Goal: Navigation & Orientation: Find specific page/section

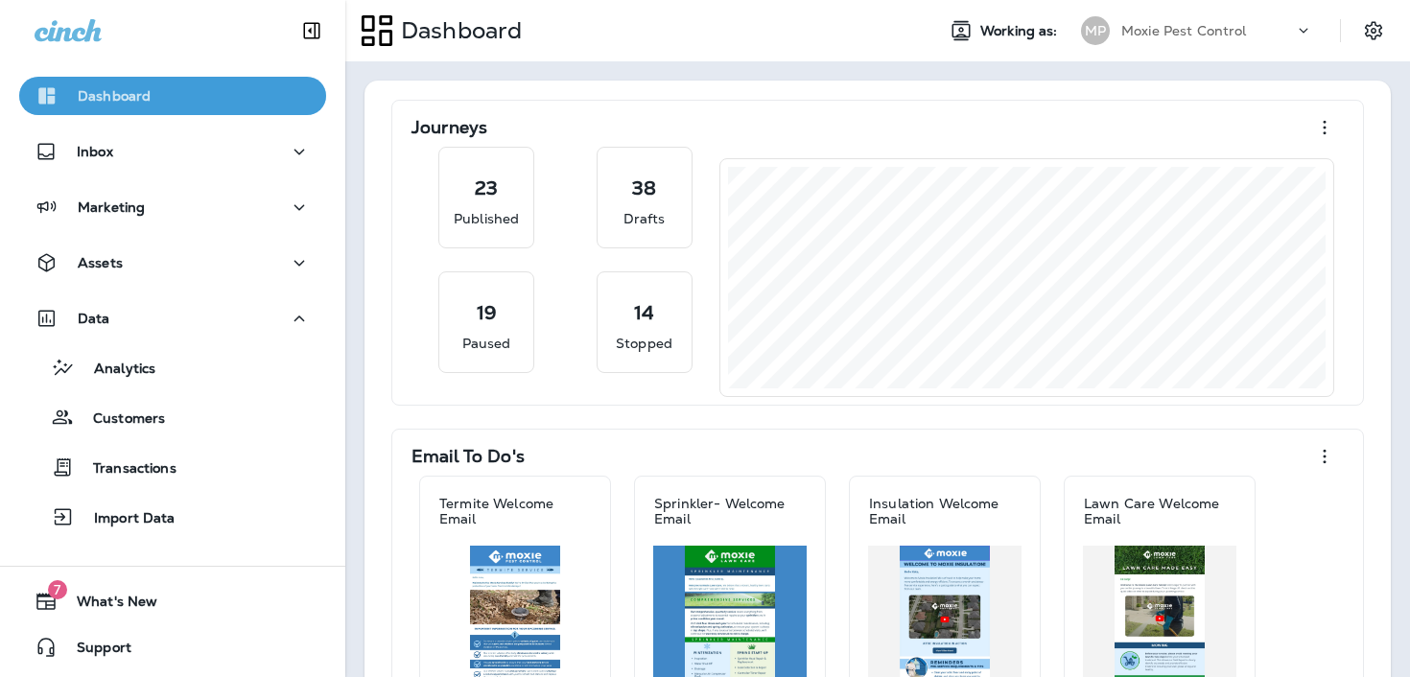
click at [198, 98] on div "Dashboard" at bounding box center [173, 95] width 276 height 23
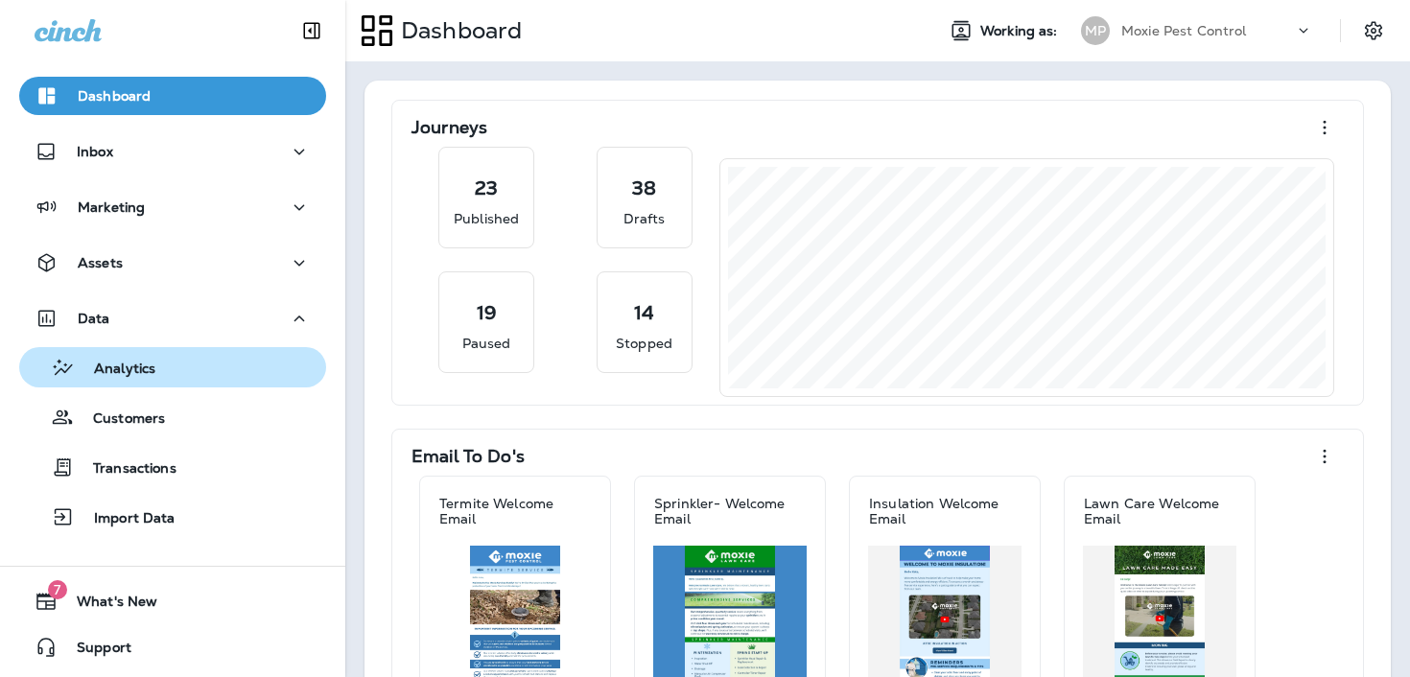
click at [178, 370] on div "Analytics" at bounding box center [173, 367] width 292 height 29
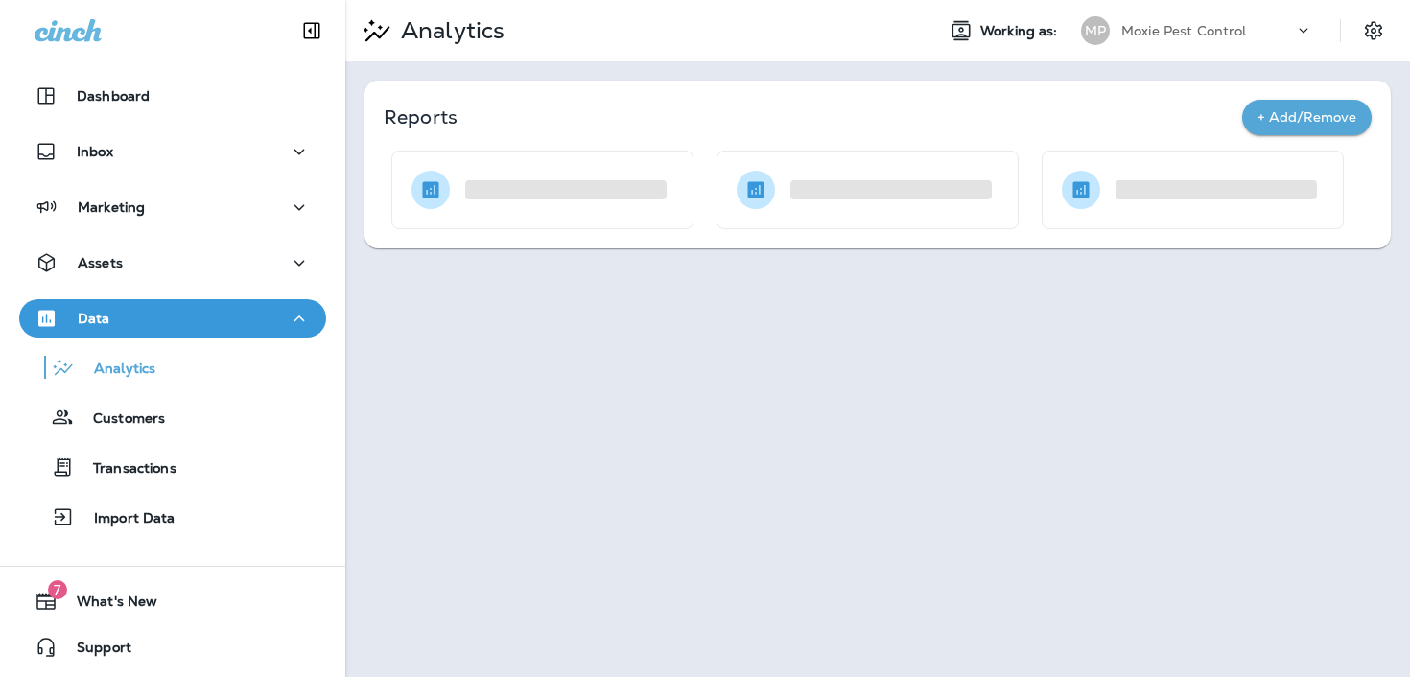
click at [224, 315] on div "Data" at bounding box center [173, 319] width 276 height 24
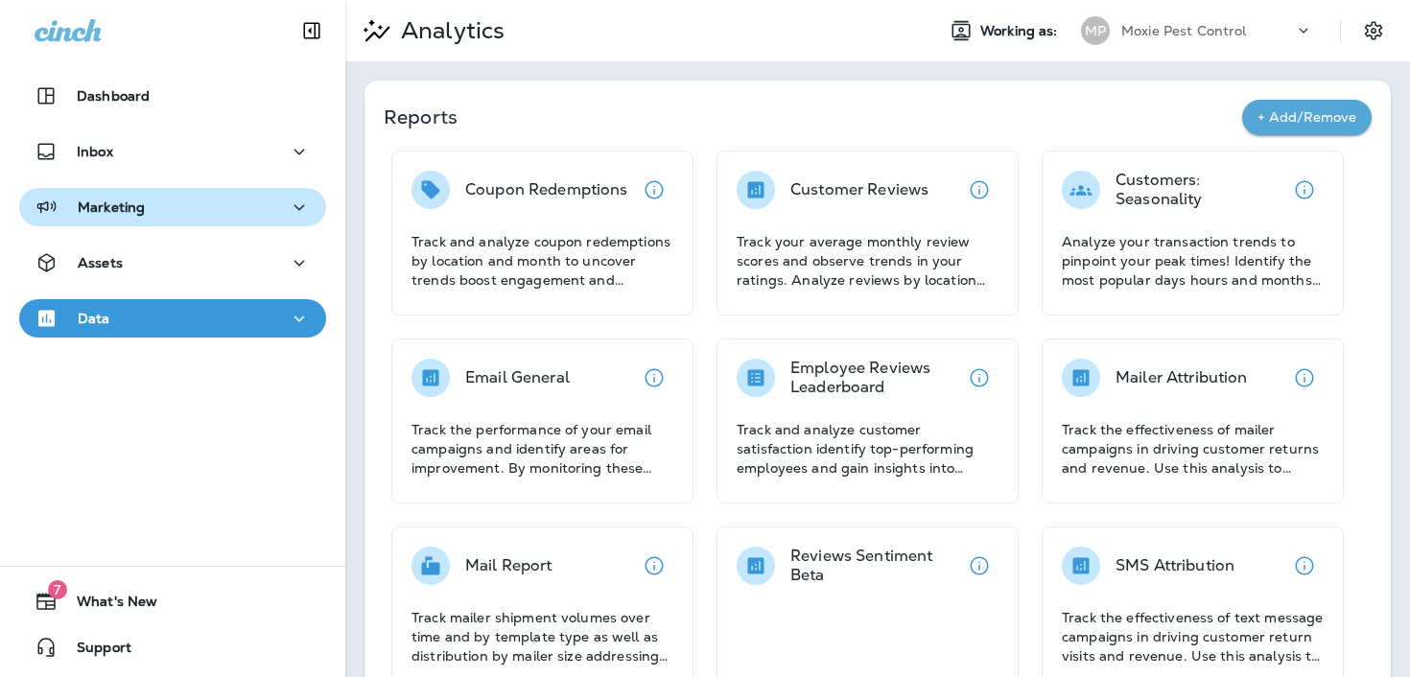
click at [247, 202] on div "Marketing" at bounding box center [173, 208] width 276 height 24
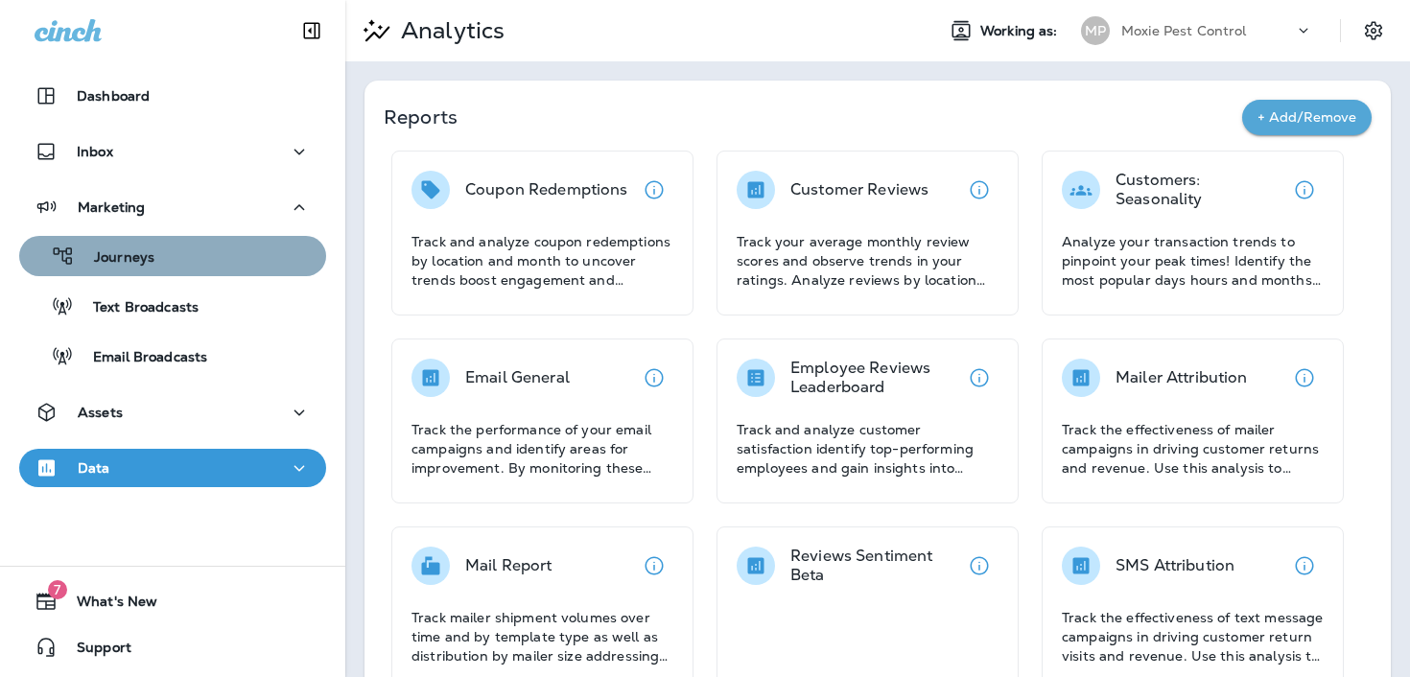
click at [239, 257] on div "Journeys" at bounding box center [173, 256] width 292 height 29
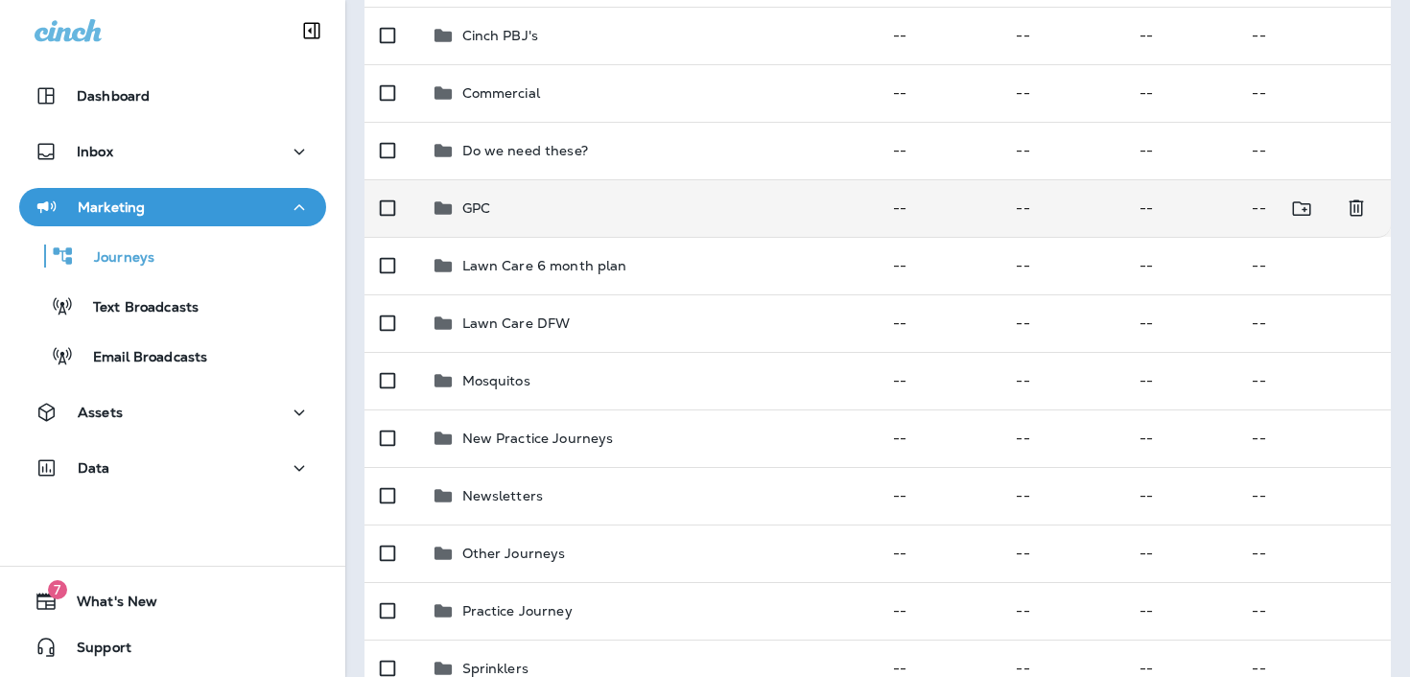
scroll to position [628, 0]
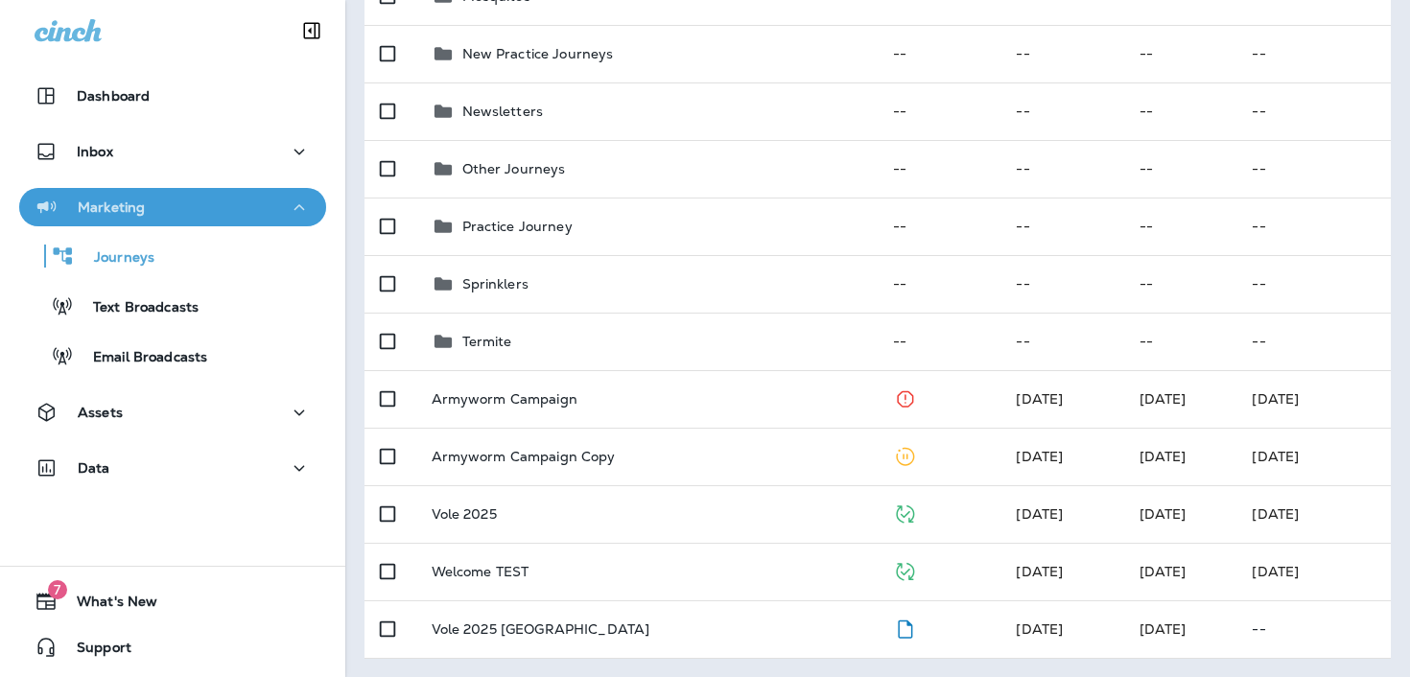
click at [172, 200] on div "Marketing" at bounding box center [173, 208] width 276 height 24
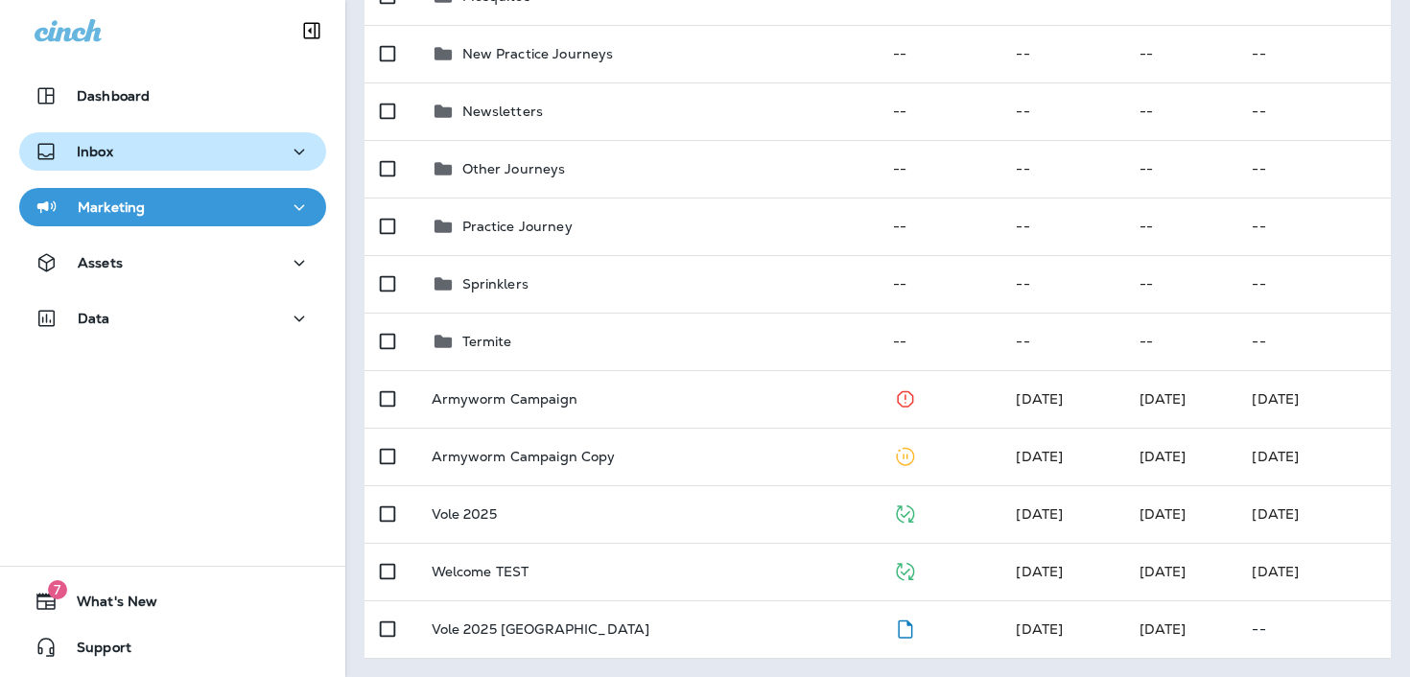
click at [176, 133] on button "Inbox" at bounding box center [172, 151] width 307 height 38
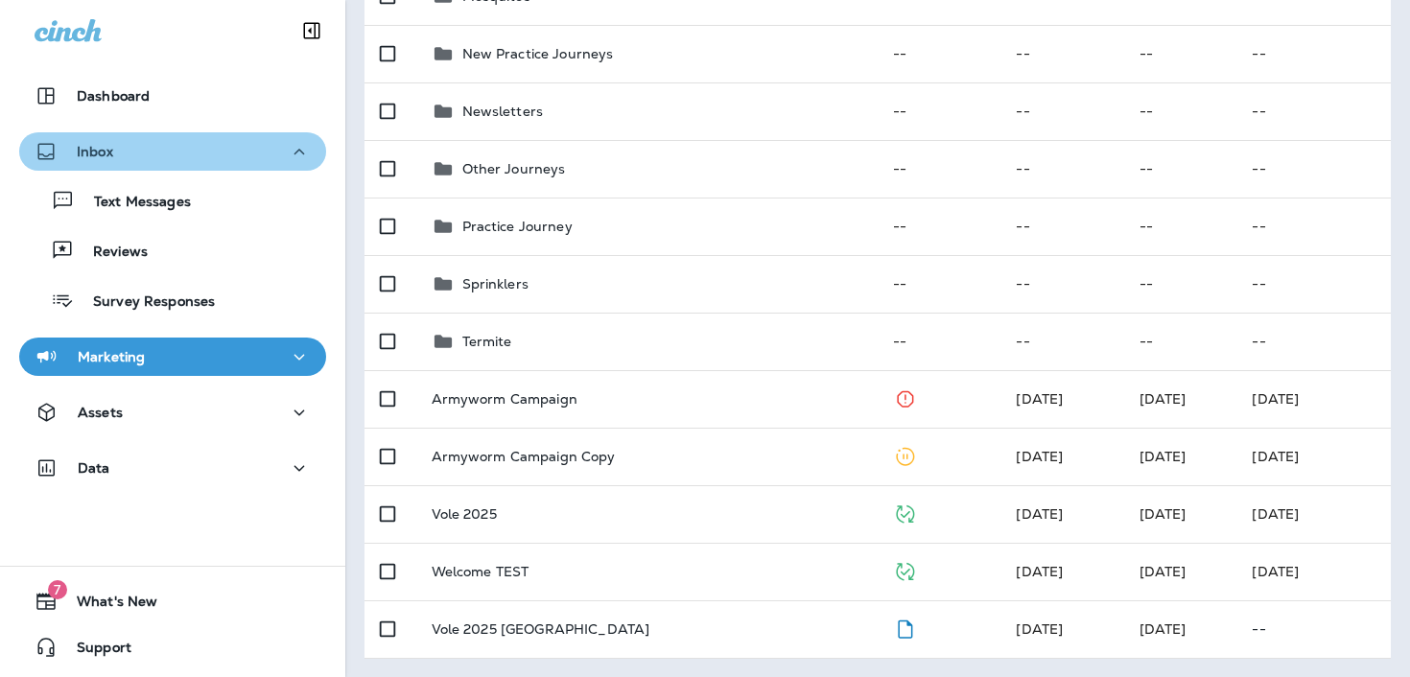
click at [210, 153] on div "Inbox" at bounding box center [173, 152] width 276 height 24
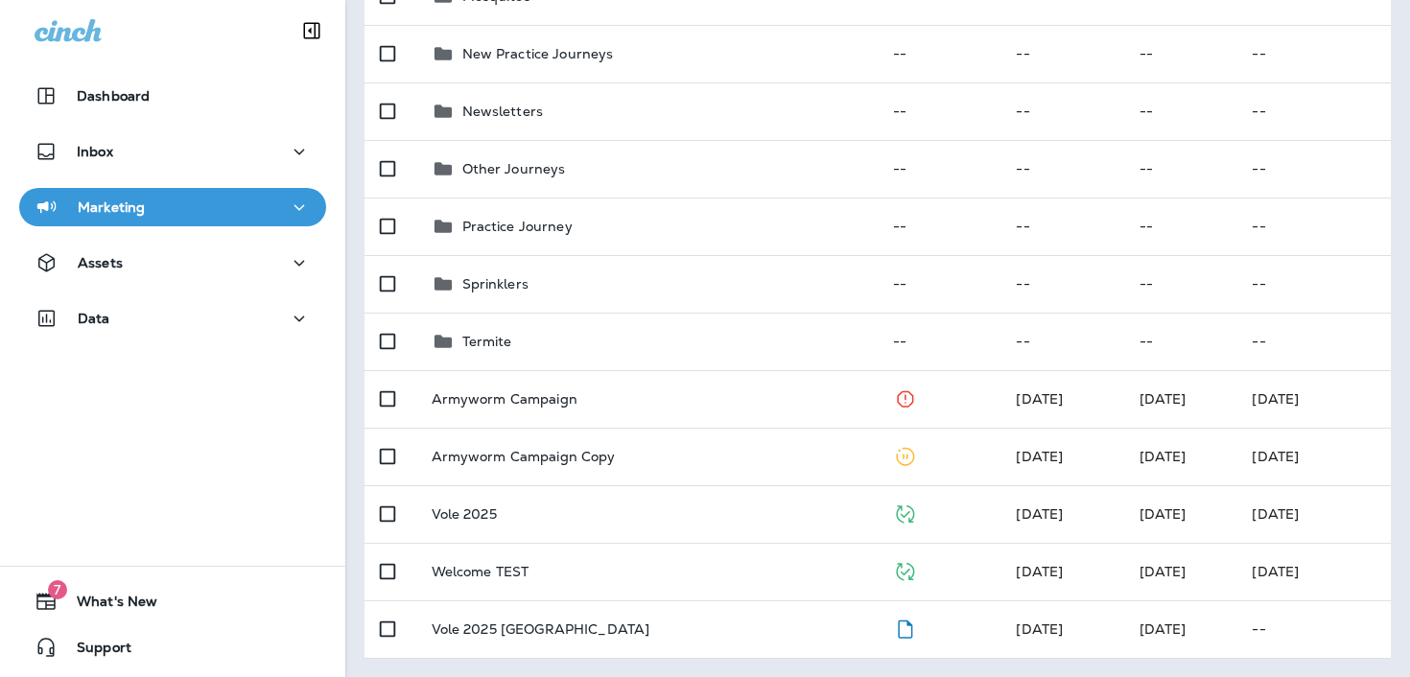
click at [207, 217] on div "Marketing" at bounding box center [173, 208] width 276 height 24
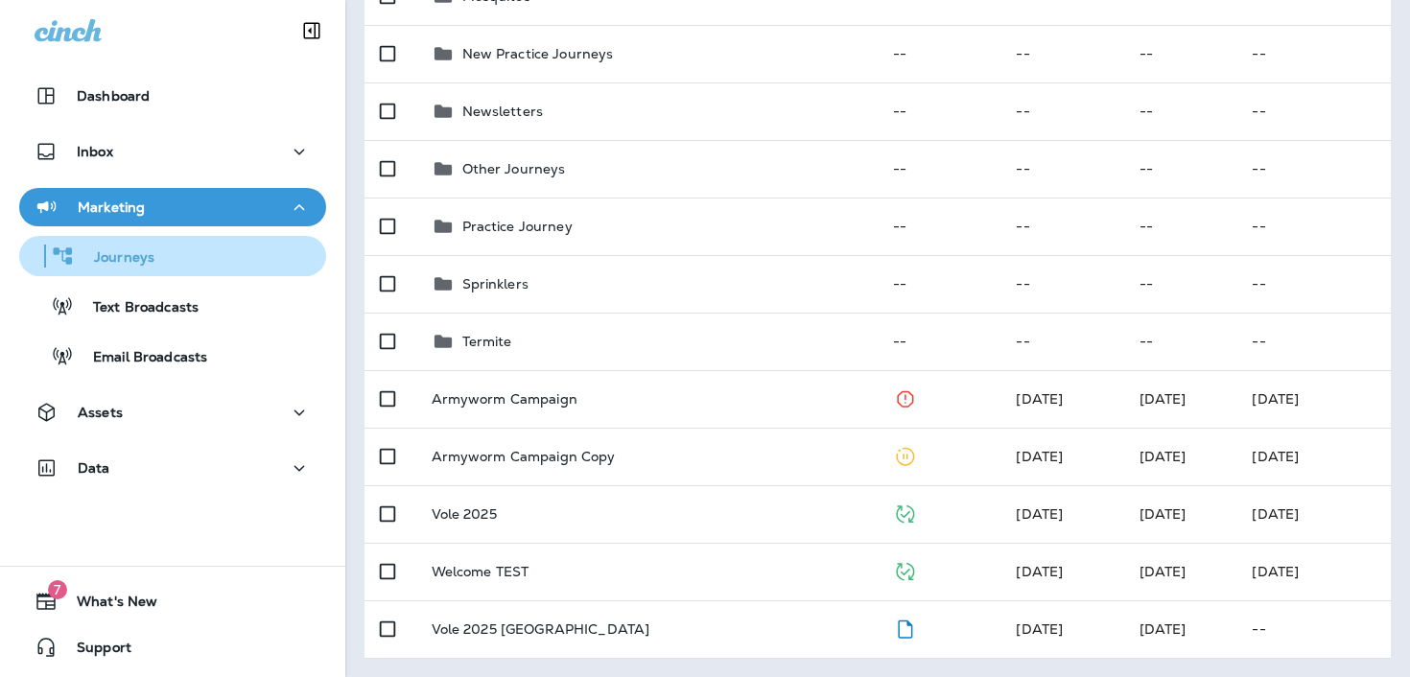
click at [192, 270] on div "Journeys" at bounding box center [173, 256] width 292 height 29
click at [225, 225] on button "Marketing" at bounding box center [172, 207] width 307 height 38
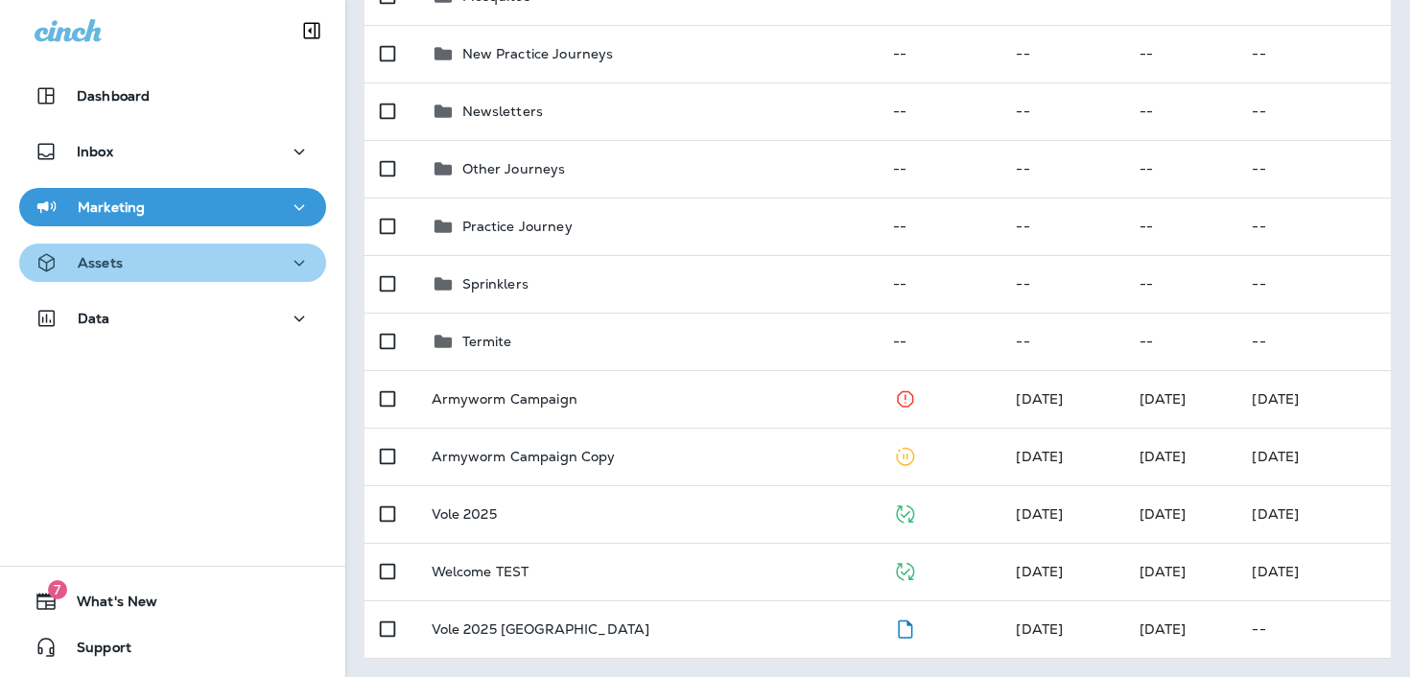
click at [216, 275] on button "Assets" at bounding box center [172, 263] width 307 height 38
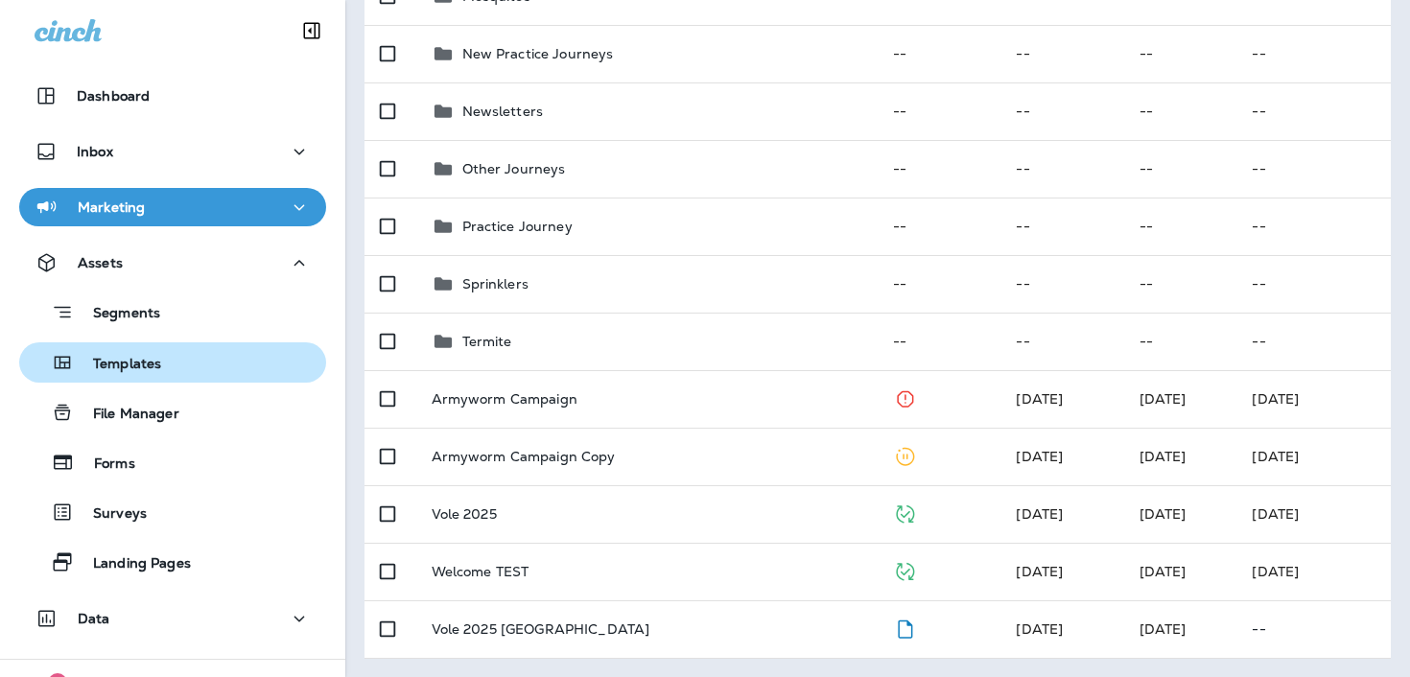
click at [196, 356] on div "Templates" at bounding box center [173, 362] width 292 height 29
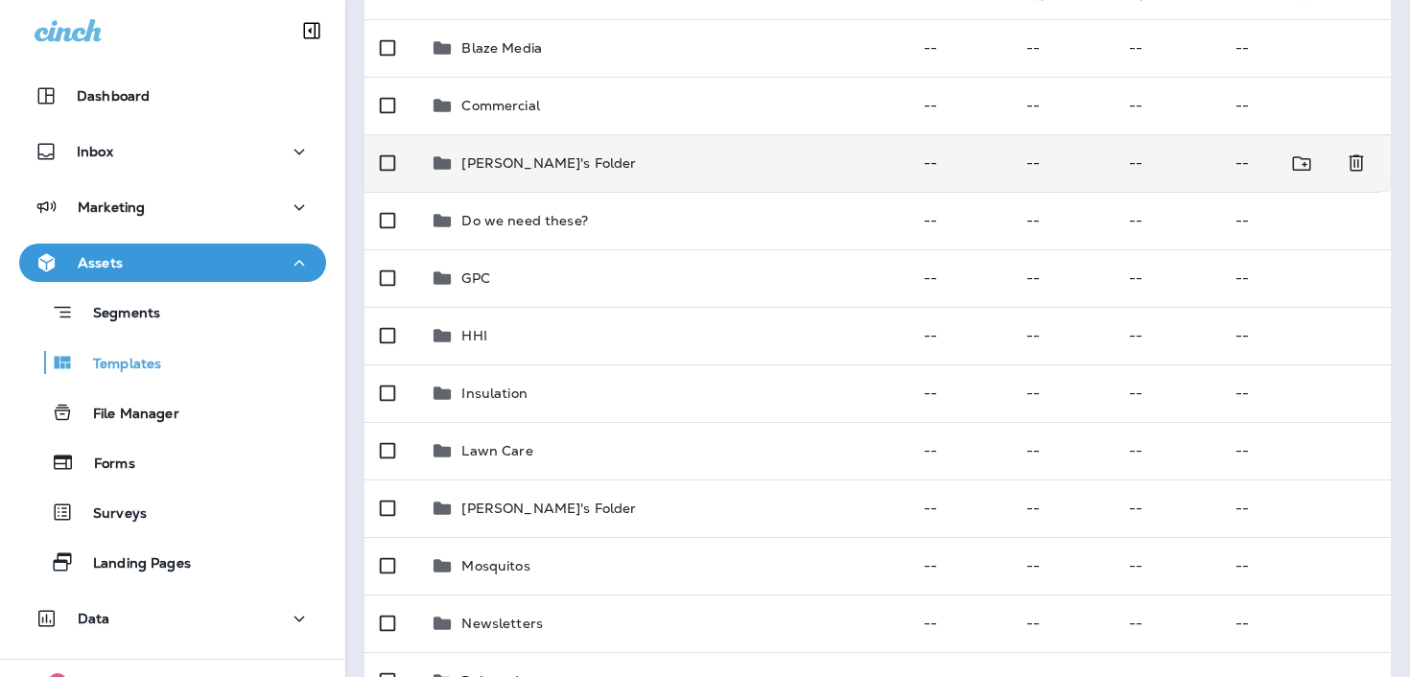
scroll to position [686, 0]
